Goal: Obtain resource: Obtain resource

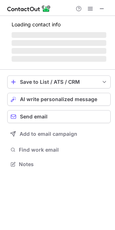
scroll to position [164, 115]
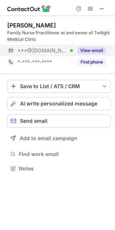
click at [89, 49] on button "View email" at bounding box center [91, 50] width 29 height 7
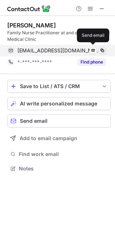
click at [101, 49] on span at bounding box center [102, 51] width 6 height 6
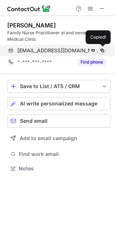
click at [101, 49] on span at bounding box center [102, 51] width 6 height 6
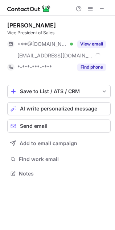
scroll to position [169, 115]
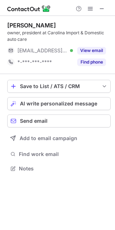
scroll to position [164, 115]
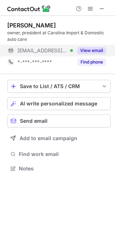
click at [92, 53] on button "View email" at bounding box center [91, 50] width 29 height 7
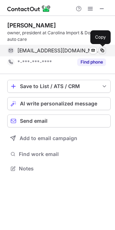
click at [103, 50] on span at bounding box center [102, 51] width 6 height 6
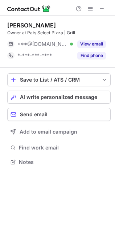
scroll to position [157, 115]
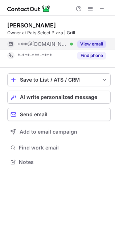
click at [89, 46] on button "View email" at bounding box center [91, 44] width 29 height 7
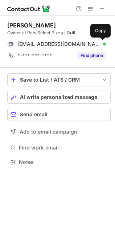
click at [100, 43] on span at bounding box center [102, 44] width 6 height 6
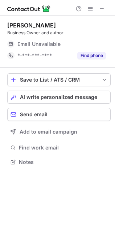
scroll to position [157, 115]
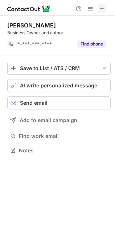
click at [105, 9] on button at bounding box center [101, 8] width 9 height 9
click at [102, 8] on span at bounding box center [102, 9] width 6 height 6
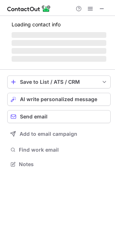
scroll to position [157, 115]
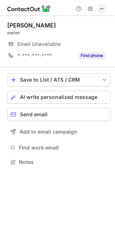
click at [99, 10] on span at bounding box center [102, 9] width 6 height 6
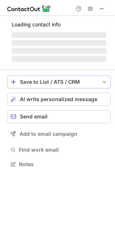
scroll to position [180, 115]
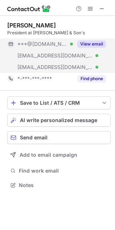
click at [92, 45] on button "View email" at bounding box center [91, 44] width 29 height 7
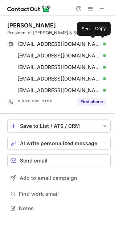
scroll to position [203, 115]
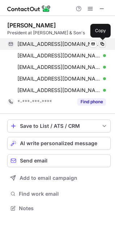
click at [103, 41] on button at bounding box center [101, 44] width 7 height 7
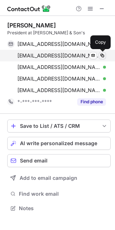
click at [102, 55] on span at bounding box center [102, 56] width 6 height 6
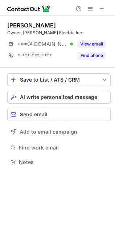
scroll to position [157, 115]
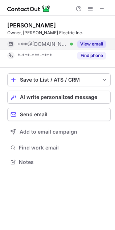
click at [92, 43] on button "View email" at bounding box center [91, 44] width 29 height 7
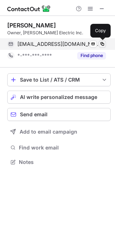
click at [102, 43] on span at bounding box center [102, 44] width 6 height 6
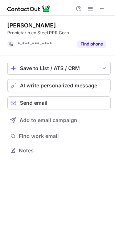
scroll to position [4, 4]
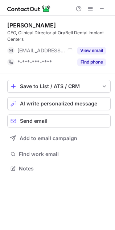
scroll to position [164, 115]
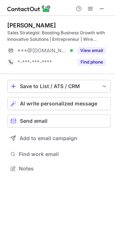
scroll to position [164, 115]
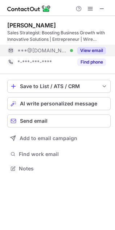
click at [92, 50] on button "View email" at bounding box center [91, 50] width 29 height 7
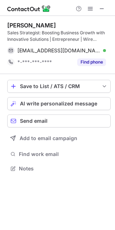
click at [102, 49] on span at bounding box center [102, 51] width 6 height 6
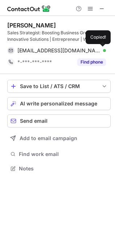
click at [102, 49] on span at bounding box center [102, 51] width 6 height 6
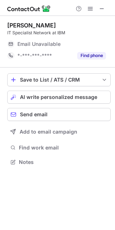
scroll to position [157, 115]
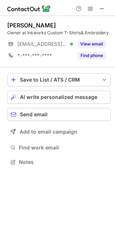
scroll to position [157, 115]
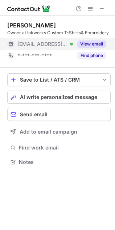
click at [93, 44] on button "View email" at bounding box center [91, 44] width 29 height 7
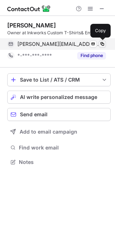
click at [100, 44] on span at bounding box center [102, 44] width 6 height 6
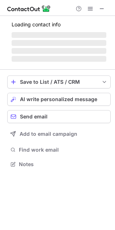
scroll to position [160, 115]
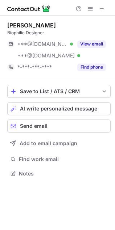
scroll to position [169, 115]
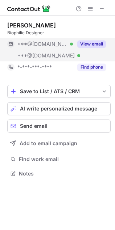
click at [90, 42] on button "View email" at bounding box center [91, 44] width 29 height 7
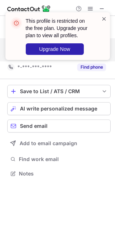
click at [101, 18] on span at bounding box center [104, 18] width 6 height 7
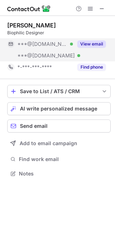
click at [90, 10] on div "This profile is restricted on the free plan. Upgrade your plan to view all prof…" at bounding box center [58, 39] width 116 height 68
click at [90, 10] on span at bounding box center [90, 9] width 6 height 6
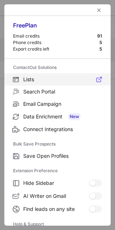
click at [32, 81] on span "Lists" at bounding box center [62, 79] width 78 height 7
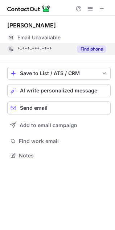
scroll to position [4, 4]
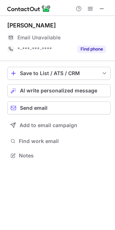
click at [22, 26] on div "Myriam Lopez" at bounding box center [31, 25] width 48 height 7
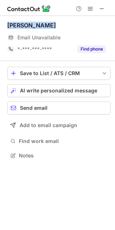
click at [22, 26] on div "Myriam Lopez" at bounding box center [31, 25] width 48 height 7
copy div "Myriam Lopez"
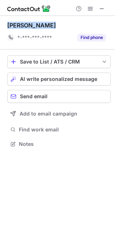
scroll to position [4, 4]
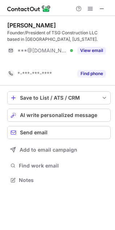
scroll to position [4, 4]
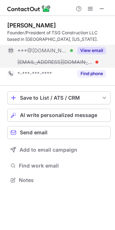
click at [98, 52] on button "View email" at bounding box center [91, 50] width 29 height 7
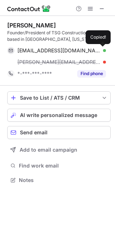
click at [101, 51] on span at bounding box center [102, 51] width 6 height 6
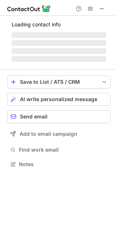
scroll to position [157, 115]
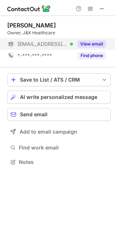
click at [92, 44] on button "View email" at bounding box center [91, 44] width 29 height 7
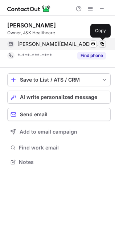
click at [103, 43] on span at bounding box center [102, 44] width 6 height 6
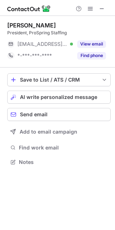
scroll to position [157, 115]
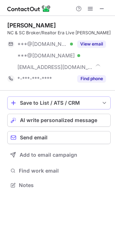
scroll to position [180, 115]
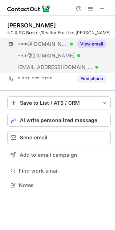
click at [96, 43] on button "View email" at bounding box center [91, 44] width 29 height 7
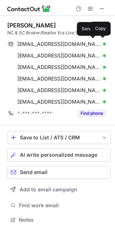
scroll to position [215, 110]
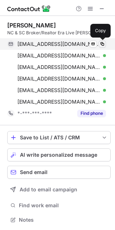
click at [105, 43] on span at bounding box center [102, 44] width 6 height 6
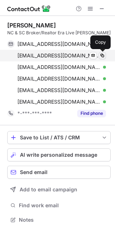
click at [104, 54] on span at bounding box center [102, 56] width 6 height 6
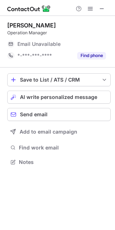
scroll to position [157, 115]
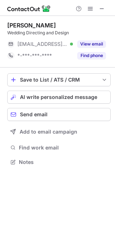
scroll to position [157, 115]
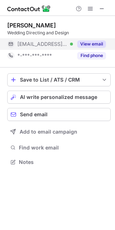
click at [93, 46] on button "View email" at bounding box center [91, 44] width 29 height 7
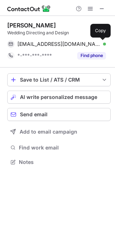
click at [103, 42] on span at bounding box center [102, 44] width 6 height 6
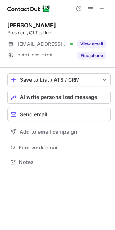
scroll to position [157, 115]
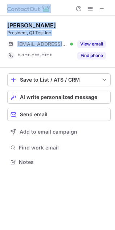
drag, startPoint x: 37, startPoint y: 44, endPoint x: -173, endPoint y: 94, distance: 216.1
click at [0, 94] on html "[PERSON_NAME] President, Q1 Test Inc. [EMAIL_ADDRESS][DOMAIN_NAME] Verified Vie…" at bounding box center [57, 115] width 115 height 230
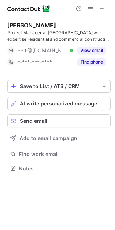
scroll to position [164, 115]
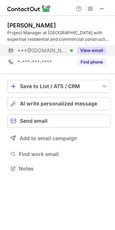
click at [90, 51] on button "View email" at bounding box center [91, 50] width 29 height 7
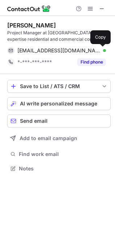
click at [105, 50] on span at bounding box center [102, 51] width 6 height 6
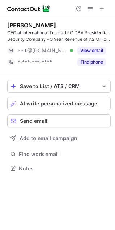
scroll to position [164, 115]
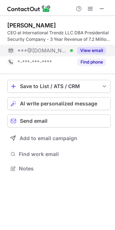
click at [95, 51] on button "View email" at bounding box center [91, 50] width 29 height 7
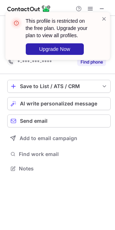
click at [100, 48] on div "This profile is restricted on the free plan. Upgrade your plan to view all prof…" at bounding box center [58, 39] width 116 height 68
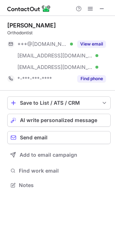
scroll to position [180, 115]
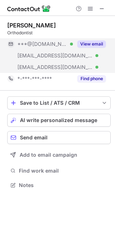
click at [100, 46] on button "View email" at bounding box center [91, 44] width 29 height 7
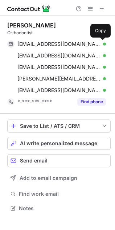
scroll to position [203, 115]
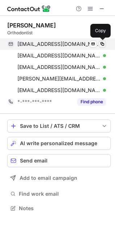
click at [101, 45] on span at bounding box center [102, 44] width 6 height 6
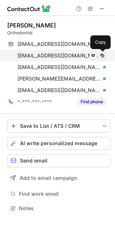
click at [102, 54] on span at bounding box center [102, 56] width 6 height 6
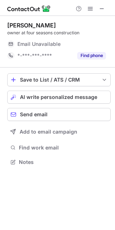
scroll to position [157, 115]
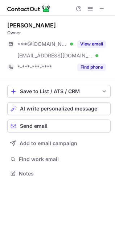
scroll to position [169, 115]
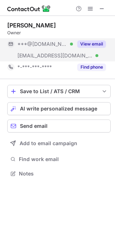
click at [94, 44] on button "View email" at bounding box center [91, 44] width 29 height 7
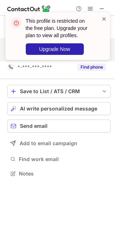
click at [102, 18] on span at bounding box center [104, 18] width 6 height 7
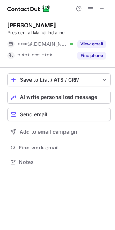
scroll to position [157, 115]
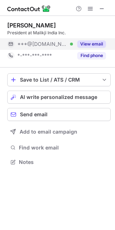
click at [101, 43] on button "View email" at bounding box center [91, 44] width 29 height 7
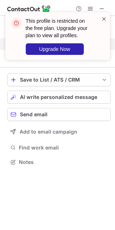
click at [102, 19] on span at bounding box center [104, 18] width 6 height 7
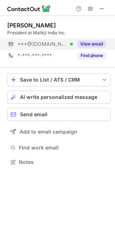
click at [26, 26] on div "[PERSON_NAME]" at bounding box center [31, 25] width 48 height 7
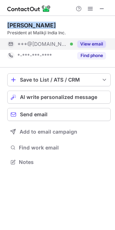
click at [26, 26] on div "[PERSON_NAME]" at bounding box center [31, 25] width 48 height 7
copy div "[PERSON_NAME]"
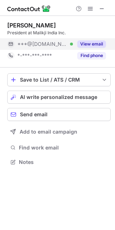
click at [40, 33] on div "President at Malikji India Inc." at bounding box center [58, 33] width 103 height 7
click at [59, 31] on div "President at Malikji India Inc." at bounding box center [58, 33] width 103 height 7
click at [40, 33] on div "President at Malikji India Inc." at bounding box center [58, 33] width 103 height 7
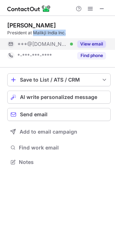
click at [63, 33] on div "President at Malikji India Inc." at bounding box center [58, 33] width 103 height 7
click at [86, 11] on button at bounding box center [90, 8] width 9 height 9
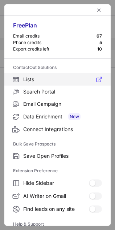
click at [31, 76] on span "Lists" at bounding box center [62, 79] width 78 height 7
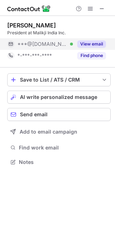
click at [92, 43] on button "View email" at bounding box center [91, 44] width 29 height 7
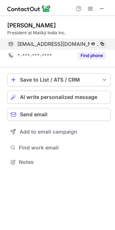
click at [104, 44] on span at bounding box center [102, 44] width 6 height 6
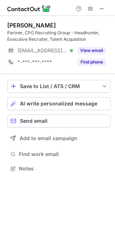
scroll to position [164, 115]
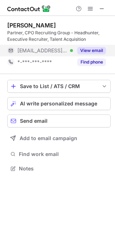
click at [91, 50] on button "View email" at bounding box center [91, 50] width 29 height 7
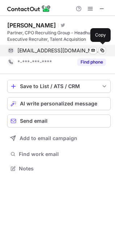
click at [97, 49] on div "jen@cporecruiting.com Verified" at bounding box center [61, 50] width 88 height 7
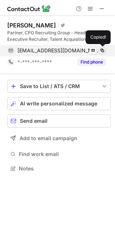
click at [99, 50] on span at bounding box center [102, 51] width 6 height 6
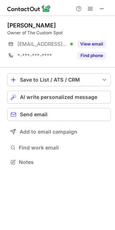
scroll to position [157, 115]
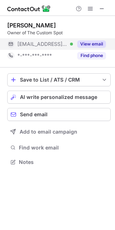
click at [90, 44] on button "View email" at bounding box center [91, 44] width 29 height 7
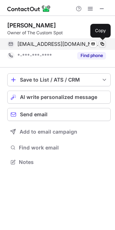
click at [103, 43] on span at bounding box center [102, 44] width 6 height 6
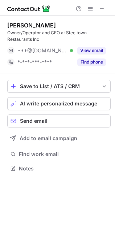
scroll to position [164, 115]
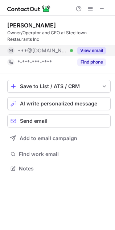
click at [93, 52] on button "View email" at bounding box center [91, 50] width 29 height 7
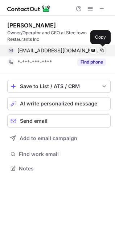
click at [102, 50] on span at bounding box center [102, 51] width 6 height 6
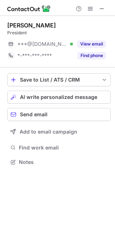
scroll to position [157, 115]
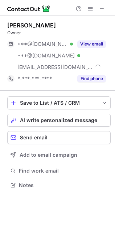
scroll to position [180, 115]
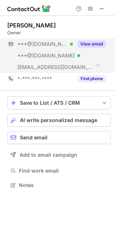
click at [98, 42] on button "View email" at bounding box center [91, 44] width 29 height 7
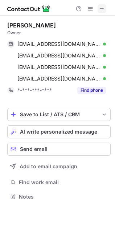
scroll to position [192, 115]
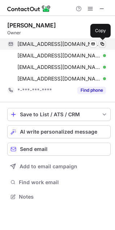
click at [102, 43] on span at bounding box center [102, 44] width 6 height 6
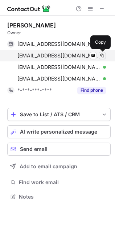
click at [102, 54] on span at bounding box center [102, 56] width 6 height 6
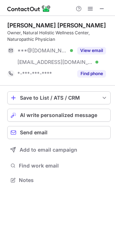
scroll to position [175, 115]
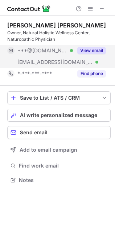
click at [93, 51] on button "View email" at bounding box center [91, 50] width 29 height 7
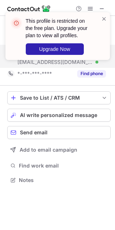
click at [101, 51] on div at bounding box center [104, 36] width 6 height 42
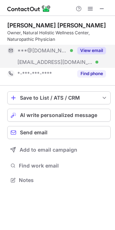
click at [18, 25] on div "[PERSON_NAME] [PERSON_NAME]" at bounding box center [56, 25] width 98 height 7
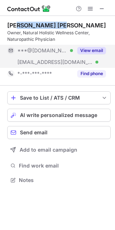
drag, startPoint x: 39, startPoint y: 25, endPoint x: 47, endPoint y: 23, distance: 8.5
click at [40, 24] on div "[PERSON_NAME] [PERSON_NAME]" at bounding box center [56, 25] width 98 height 7
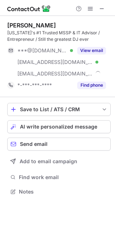
scroll to position [187, 115]
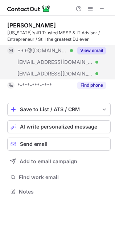
click at [92, 47] on button "View email" at bounding box center [91, 50] width 29 height 7
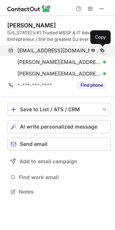
click at [105, 48] on button at bounding box center [101, 50] width 7 height 7
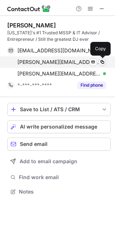
click at [102, 61] on span at bounding box center [102, 62] width 6 height 6
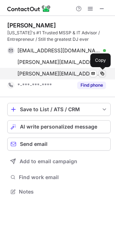
click at [100, 73] on span at bounding box center [102, 74] width 6 height 6
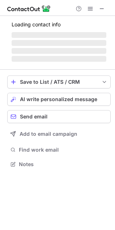
scroll to position [157, 115]
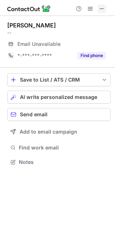
click at [104, 8] on span at bounding box center [102, 9] width 6 height 6
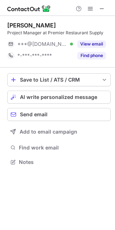
scroll to position [157, 115]
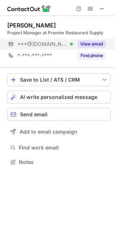
click at [96, 44] on button "View email" at bounding box center [91, 44] width 29 height 7
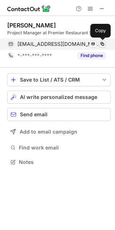
click at [102, 44] on span at bounding box center [102, 44] width 6 height 6
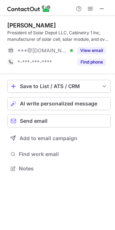
scroll to position [164, 115]
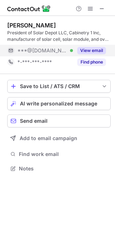
click at [91, 51] on button "View email" at bounding box center [91, 50] width 29 height 7
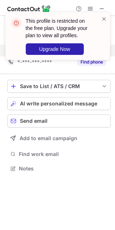
click at [102, 51] on div "This profile is restricted on the free plan. Upgrade your plan to view all prof…" at bounding box center [58, 39] width 116 height 68
click at [101, 18] on span at bounding box center [104, 18] width 6 height 7
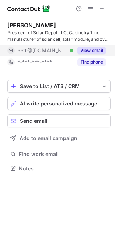
click at [89, 8] on div "This profile is restricted on the free plan. Upgrade your plan to view all prof…" at bounding box center [58, 39] width 116 height 68
click at [89, 8] on span at bounding box center [90, 9] width 6 height 6
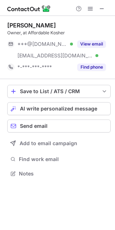
scroll to position [169, 115]
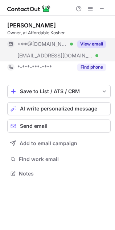
click at [90, 47] on button "View email" at bounding box center [91, 44] width 29 height 7
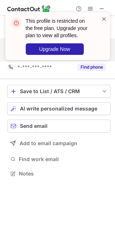
click at [102, 18] on span at bounding box center [104, 18] width 6 height 7
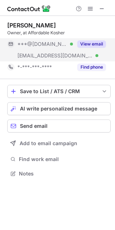
click at [14, 20] on div "This profile is restricted on the free plan. Upgrade your plan to view all prof…" at bounding box center [58, 12] width 116 height 14
click at [14, 25] on div "Phillip Klitzner" at bounding box center [31, 25] width 48 height 7
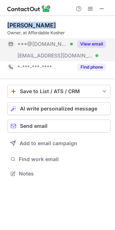
click at [14, 25] on div "Phillip Klitzner" at bounding box center [31, 25] width 48 height 7
copy div "Phillip Klitzner"
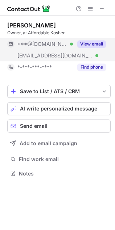
click at [39, 35] on div "Owner, at Affordable Kosher" at bounding box center [58, 33] width 103 height 7
click at [69, 34] on div "Owner, at Affordable Kosher" at bounding box center [58, 33] width 103 height 7
copy div "Affordable Kosher"
click at [92, 46] on button "View email" at bounding box center [91, 44] width 29 height 7
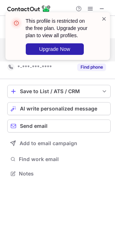
click at [102, 20] on span at bounding box center [104, 18] width 6 height 7
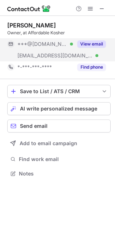
click at [90, 9] on div "This profile is restricted on the free plan. Upgrade your plan to view all prof…" at bounding box center [58, 39] width 116 height 68
click at [90, 9] on div "This profile is restricted on the free plan. Upgrade your plan to view all prof…" at bounding box center [58, 12] width 116 height 14
click at [90, 9] on span at bounding box center [90, 9] width 6 height 6
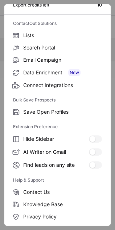
scroll to position [0, 0]
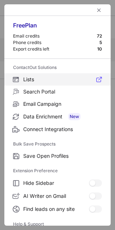
click at [37, 81] on span "Lists" at bounding box center [62, 79] width 78 height 7
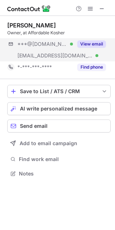
scroll to position [169, 115]
click at [93, 45] on button "View email" at bounding box center [91, 44] width 29 height 7
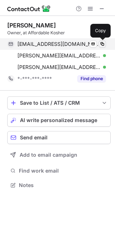
click at [101, 44] on span at bounding box center [102, 44] width 6 height 6
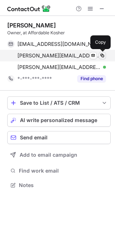
click at [101, 53] on span at bounding box center [102, 56] width 6 height 6
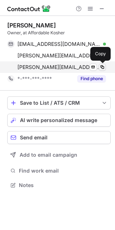
click at [101, 66] on span at bounding box center [102, 67] width 6 height 6
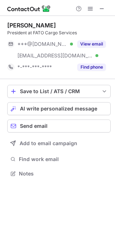
scroll to position [169, 115]
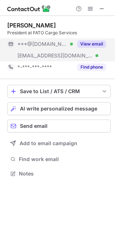
click at [87, 44] on button "View email" at bounding box center [91, 44] width 29 height 7
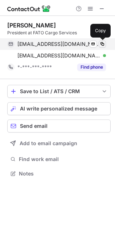
click at [101, 41] on span at bounding box center [102, 44] width 6 height 6
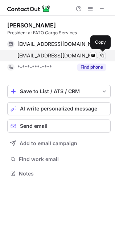
click at [102, 54] on span at bounding box center [102, 56] width 6 height 6
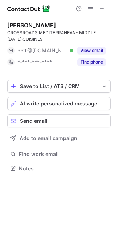
scroll to position [164, 115]
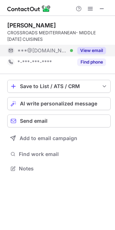
click at [95, 53] on button "View email" at bounding box center [91, 50] width 29 height 7
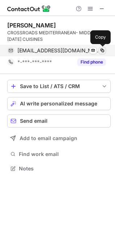
click at [103, 47] on button at bounding box center [101, 50] width 7 height 7
click at [102, 50] on span at bounding box center [102, 51] width 6 height 6
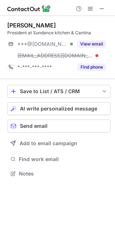
scroll to position [169, 115]
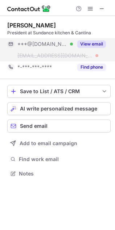
click at [92, 42] on button "View email" at bounding box center [91, 44] width 29 height 7
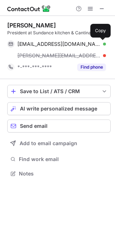
click at [102, 41] on span at bounding box center [102, 44] width 6 height 6
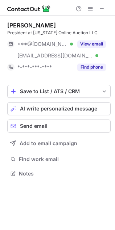
scroll to position [169, 115]
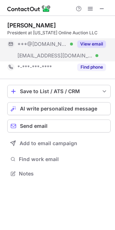
click at [99, 42] on button "View email" at bounding box center [91, 44] width 29 height 7
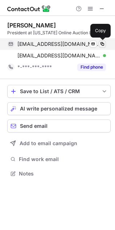
click at [101, 44] on span at bounding box center [102, 44] width 6 height 6
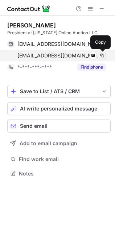
click at [100, 56] on span at bounding box center [102, 56] width 6 height 6
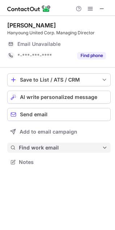
scroll to position [157, 115]
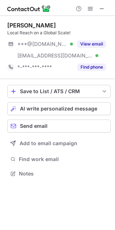
scroll to position [169, 115]
click at [92, 37] on div "Robert R. Local Reach on a Global Scale! ***@gmail.com Verified ***@intelacomm.…" at bounding box center [58, 47] width 103 height 51
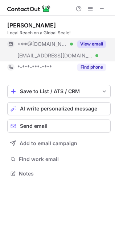
click at [90, 46] on button "View email" at bounding box center [91, 44] width 29 height 7
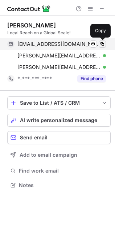
click at [99, 43] on span at bounding box center [102, 44] width 6 height 6
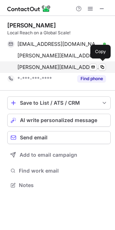
click at [101, 62] on div "rux@intelacomm.com Verified Send email Copy" at bounding box center [56, 67] width 98 height 12
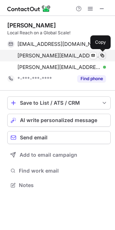
click at [101, 55] on span at bounding box center [102, 56] width 6 height 6
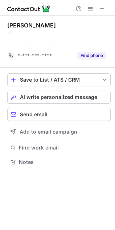
scroll to position [4, 4]
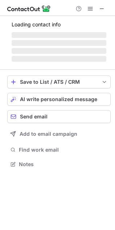
scroll to position [157, 115]
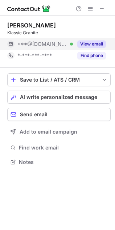
click at [90, 43] on button "View email" at bounding box center [91, 44] width 29 height 7
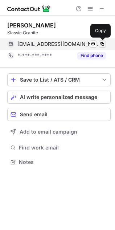
click at [102, 44] on span at bounding box center [102, 44] width 6 height 6
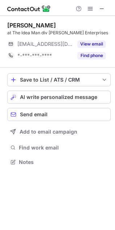
scroll to position [157, 115]
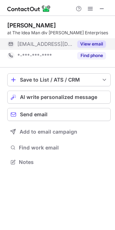
click at [94, 43] on button "View email" at bounding box center [91, 44] width 29 height 7
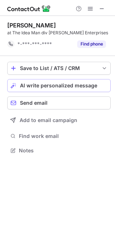
scroll to position [4, 4]
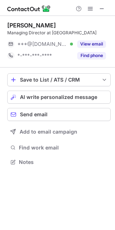
scroll to position [157, 115]
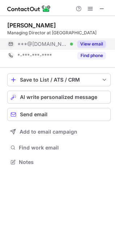
click at [89, 42] on button "View email" at bounding box center [91, 44] width 29 height 7
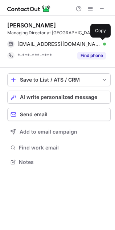
click at [103, 44] on span at bounding box center [102, 44] width 6 height 6
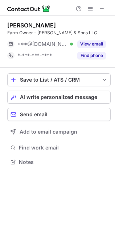
scroll to position [157, 115]
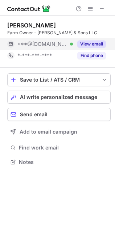
click at [98, 47] on button "View email" at bounding box center [91, 44] width 29 height 7
click at [73, 44] on div "***@yahoo.com Verified" at bounding box center [44, 44] width 55 height 7
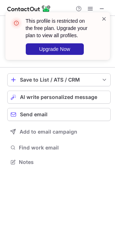
click at [105, 18] on span at bounding box center [104, 18] width 6 height 7
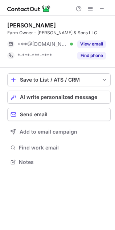
click at [101, 18] on span at bounding box center [104, 18] width 6 height 7
click at [37, 22] on div "Andrew McDaniel" at bounding box center [31, 25] width 48 height 7
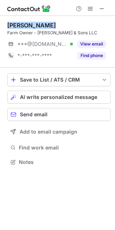
click at [37, 22] on div "Andrew McDaniel" at bounding box center [31, 25] width 48 height 7
copy div "Andrew McDaniel"
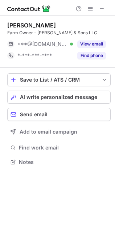
click at [41, 34] on div "Farm Owner - McDaniel & Sons LLC" at bounding box center [58, 33] width 103 height 7
drag, startPoint x: 41, startPoint y: 34, endPoint x: 78, endPoint y: 35, distance: 36.9
click at [41, 34] on div "Farm Owner - McDaniel & Sons LLC" at bounding box center [58, 33] width 103 height 7
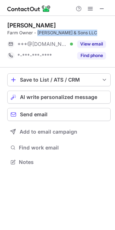
click at [80, 35] on div "Farm Owner - McDaniel & Sons LLC" at bounding box center [58, 33] width 103 height 7
copy div "McDaniel & Sons LLC"
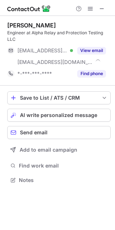
scroll to position [175, 115]
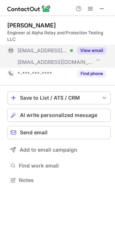
click at [91, 51] on button "View email" at bounding box center [91, 50] width 29 height 7
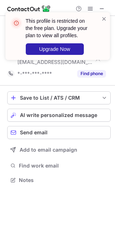
click at [102, 49] on div "This profile is restricted on the free plan. Upgrade your plan to view all prof…" at bounding box center [58, 39] width 116 height 68
click at [102, 18] on span at bounding box center [104, 18] width 6 height 7
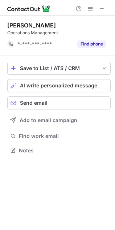
scroll to position [4, 4]
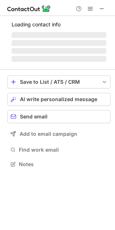
scroll to position [157, 115]
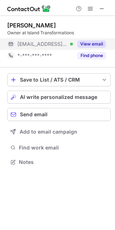
click at [90, 42] on button "View email" at bounding box center [91, 44] width 29 height 7
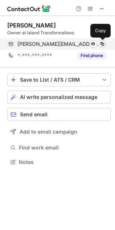
click at [104, 42] on span at bounding box center [102, 44] width 6 height 6
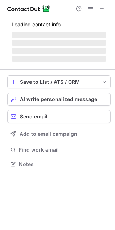
scroll to position [157, 115]
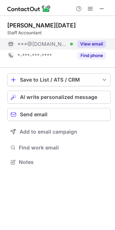
click at [92, 44] on button "View email" at bounding box center [91, 44] width 29 height 7
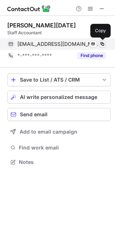
click at [100, 44] on span at bounding box center [102, 44] width 6 height 6
